Goal: Task Accomplishment & Management: Manage account settings

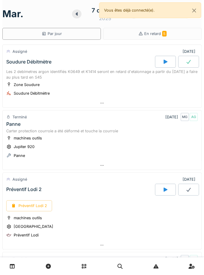
click at [194, 271] on link at bounding box center [191, 266] width 15 height 14
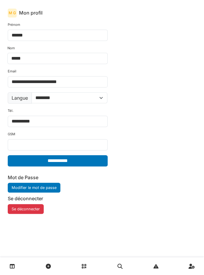
click at [31, 210] on button "Se déconnecter" at bounding box center [26, 209] width 36 height 10
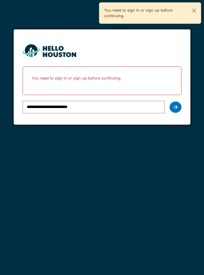
type input "**********"
click at [174, 108] on icon at bounding box center [175, 107] width 4 height 5
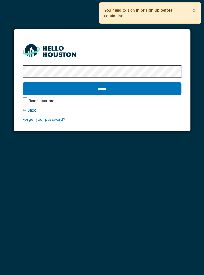
click at [117, 88] on input "******" at bounding box center [102, 88] width 158 height 12
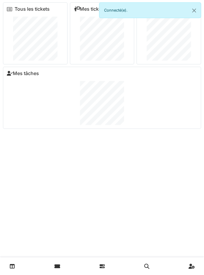
click at [58, 266] on icon at bounding box center [57, 266] width 6 height 5
click at [59, 267] on icon at bounding box center [57, 266] width 6 height 5
click at [59, 264] on icon at bounding box center [57, 266] width 6 height 5
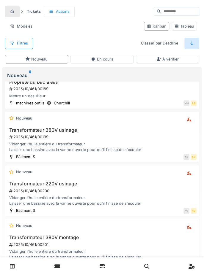
scroll to position [72, 0]
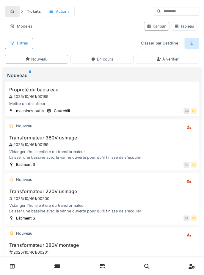
click at [107, 145] on div "Transformateur 380V usinage 2025/10/461/00199 Vidanger l'huile entière du trans…" at bounding box center [101, 147] width 189 height 25
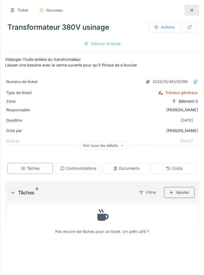
click at [170, 28] on div "Actions" at bounding box center [163, 27] width 31 height 11
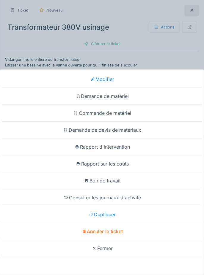
click at [112, 88] on div "Modifier" at bounding box center [101, 79] width 201 height 17
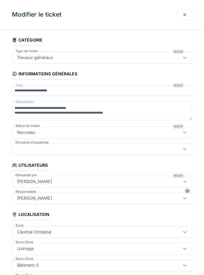
click at [181, 16] on div at bounding box center [184, 14] width 15 height 11
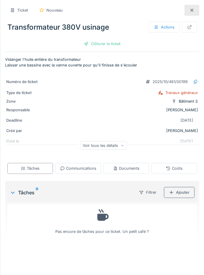
click at [132, 168] on div "Documents" at bounding box center [126, 169] width 26 height 6
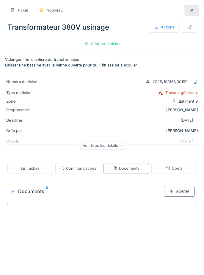
scroll to position [6, 0]
click at [178, 194] on div "Ajouter" at bounding box center [178, 191] width 31 height 11
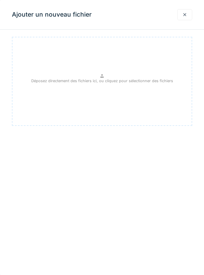
click at [106, 82] on p "Déposez directement des fichiers ici, ou cliquez pour sélectionner des fichiers" at bounding box center [102, 81] width 142 height 6
type input "**********"
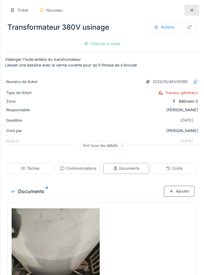
click at [166, 26] on div "Actions" at bounding box center [163, 27] width 31 height 11
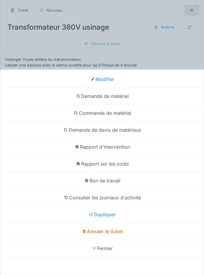
click at [112, 80] on div "Modifier" at bounding box center [101, 79] width 201 height 17
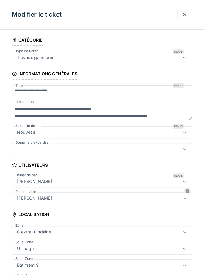
click at [136, 112] on textarea "**********" at bounding box center [102, 111] width 180 height 20
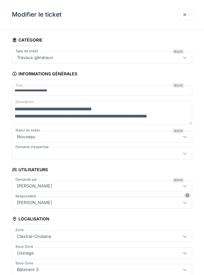
click at [120, 106] on textarea "**********" at bounding box center [102, 113] width 180 height 24
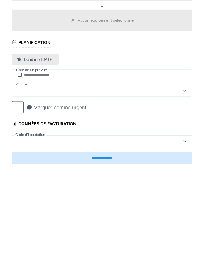
click at [115, 254] on input "**********" at bounding box center [102, 253] width 180 height 12
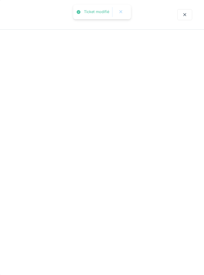
scroll to position [0, 0]
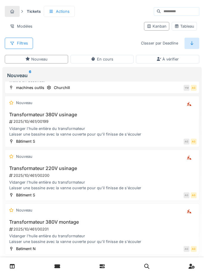
scroll to position [98, 0]
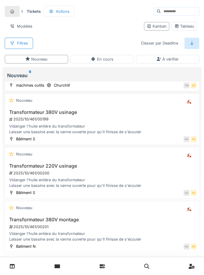
click at [113, 117] on div "2025/10/461/00199" at bounding box center [102, 119] width 187 height 6
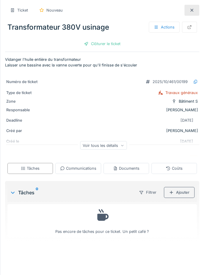
click at [121, 169] on div "Documents" at bounding box center [126, 169] width 26 height 6
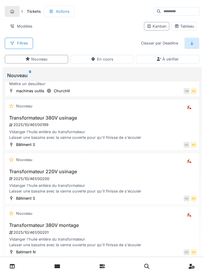
scroll to position [93, 0]
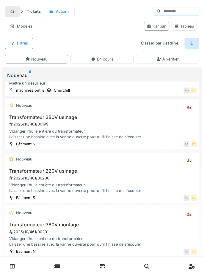
click at [117, 124] on div "2025/10/461/00199" at bounding box center [102, 124] width 187 height 6
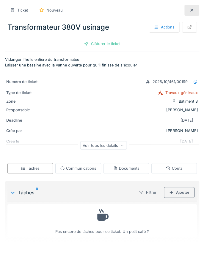
click at [129, 169] on div "Documents" at bounding box center [126, 169] width 26 height 6
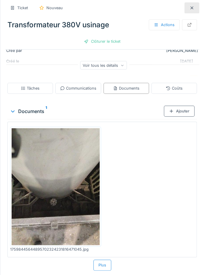
scroll to position [82, 0]
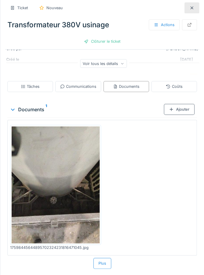
click at [105, 264] on div "Plus" at bounding box center [102, 263] width 18 height 11
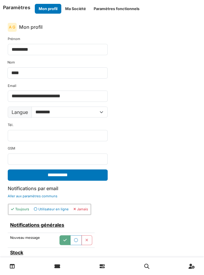
click at [193, 266] on icon at bounding box center [191, 266] width 6 height 5
click at [77, 12] on button "Ma Société" at bounding box center [75, 9] width 28 height 10
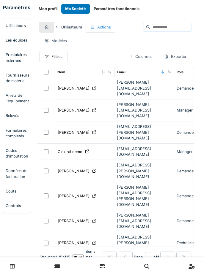
click at [193, 268] on icon at bounding box center [191, 266] width 6 height 5
click at [41, 9] on button "Mon profil" at bounding box center [48, 9] width 26 height 10
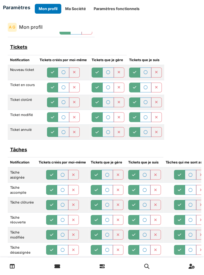
scroll to position [316, 0]
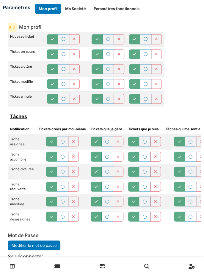
click at [37, 261] on button "Se déconnecter" at bounding box center [26, 266] width 36 height 10
